Goal: Task Accomplishment & Management: Manage account settings

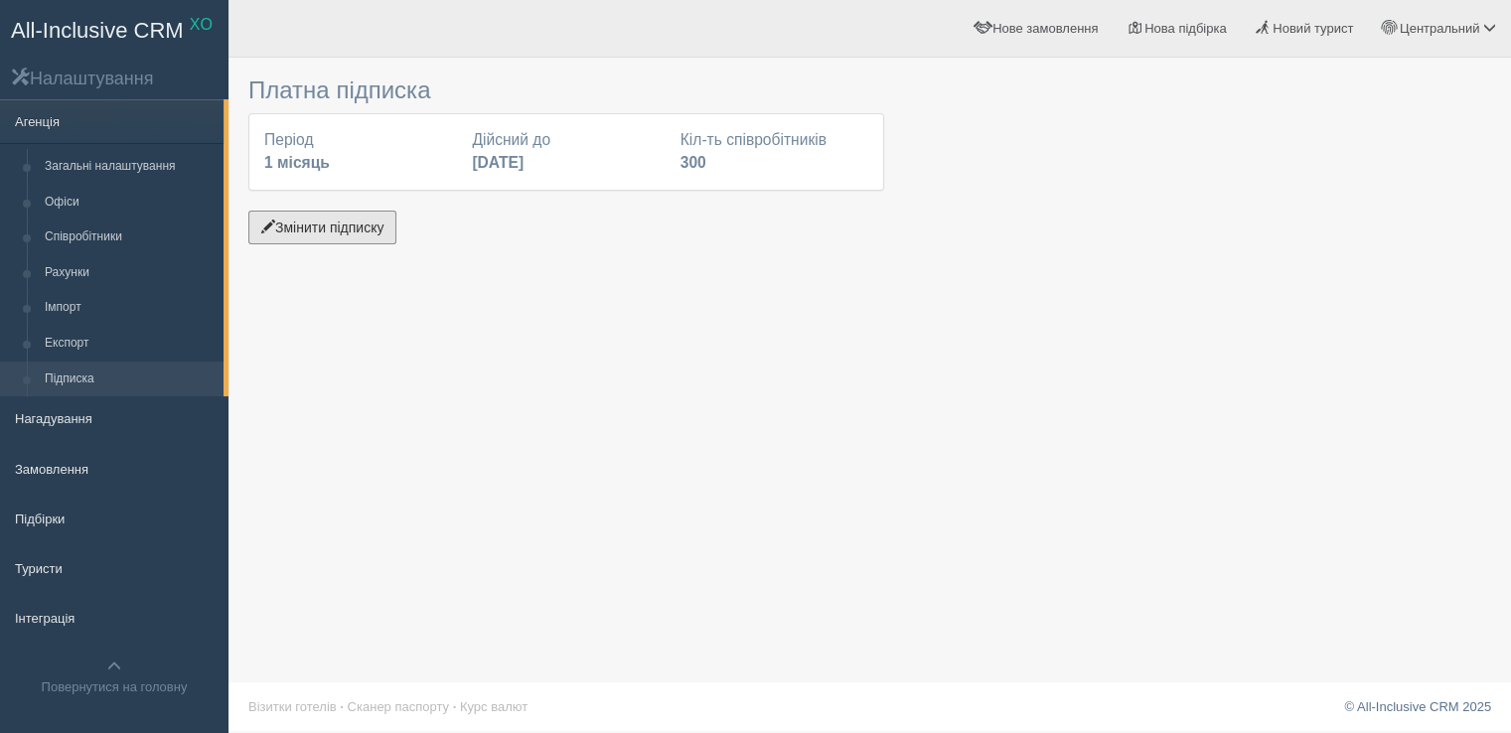
click at [328, 228] on button "Змінити підписку" at bounding box center [322, 228] width 148 height 34
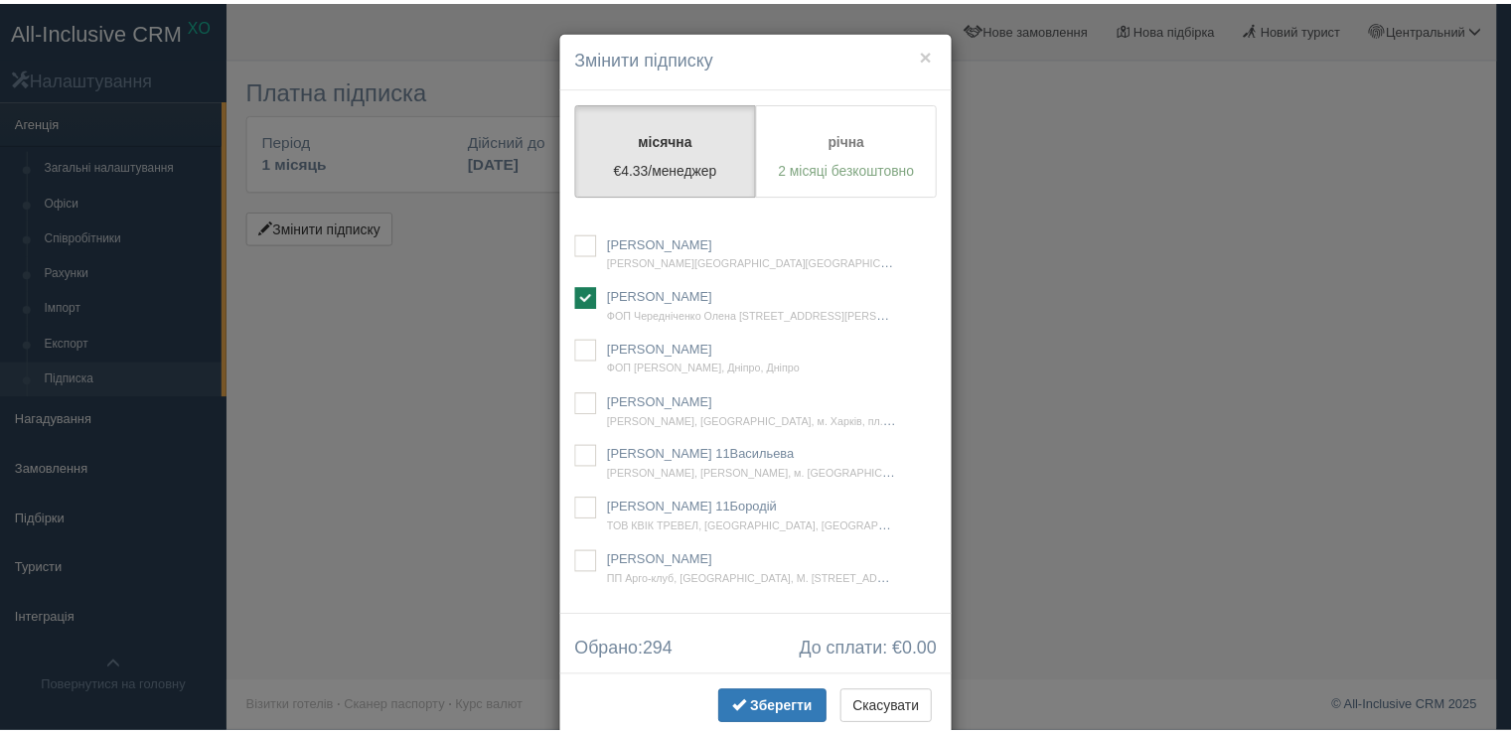
scroll to position [19898, 0]
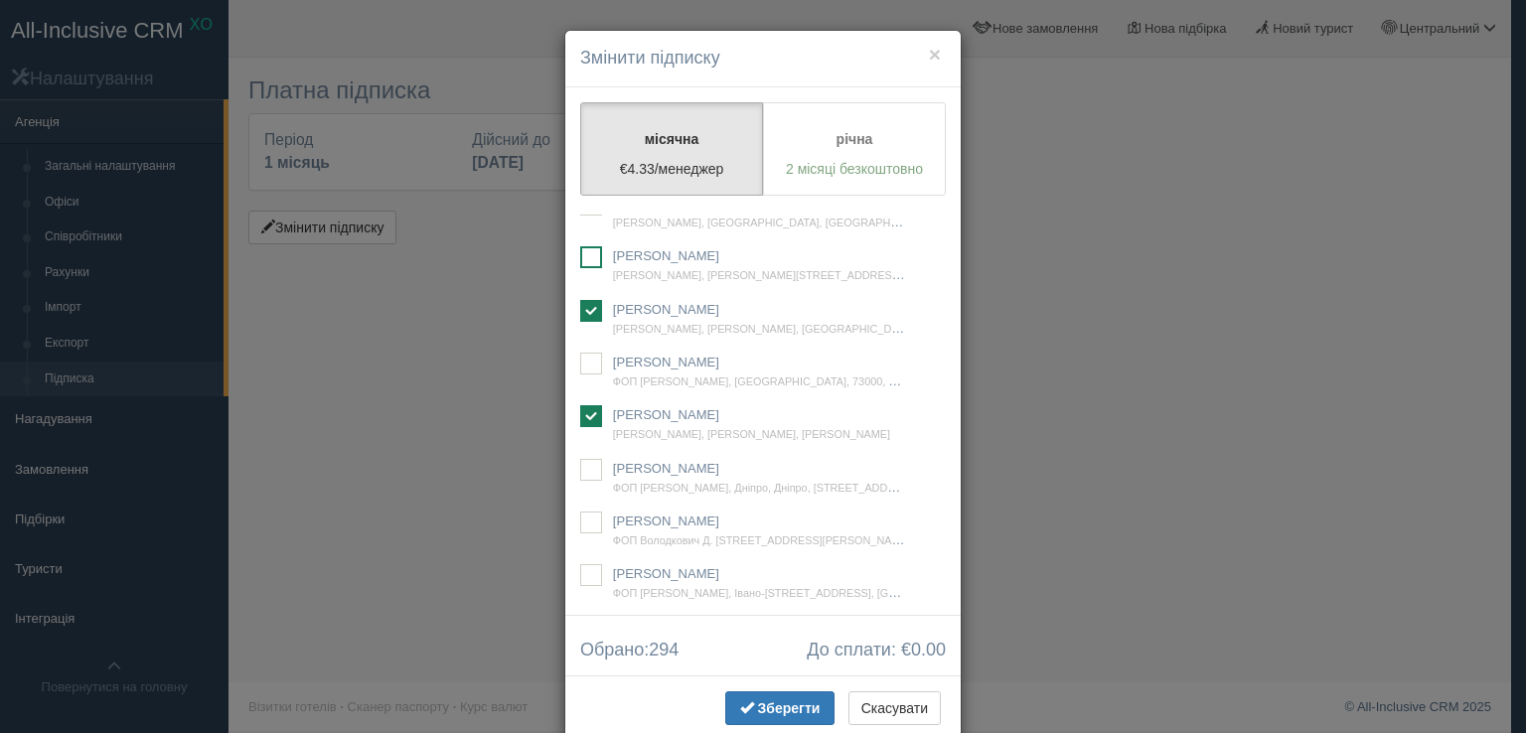
click at [591, 268] on ins at bounding box center [591, 257] width 22 height 22
checkbox input "true"
click at [780, 704] on span "Зберегти" at bounding box center [789, 708] width 63 height 16
